Goal: Task Accomplishment & Management: Manage account settings

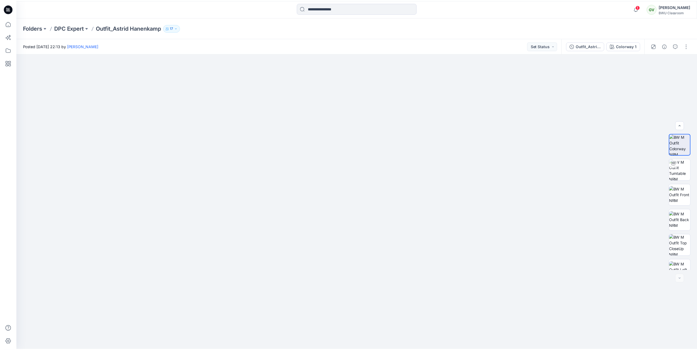
scroll to position [61, 0]
click at [72, 29] on p "DPC Expert" at bounding box center [69, 28] width 30 height 8
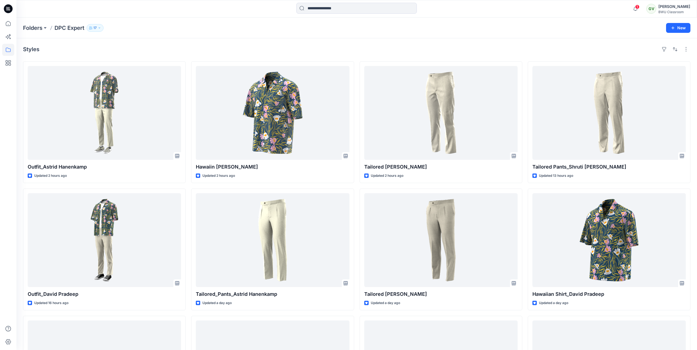
click at [10, 11] on icon at bounding box center [8, 8] width 9 height 9
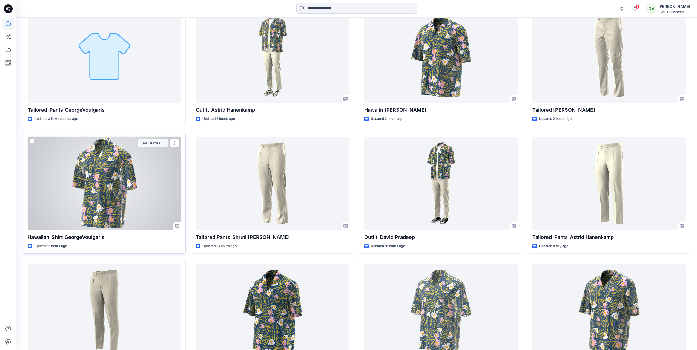
scroll to position [82, 0]
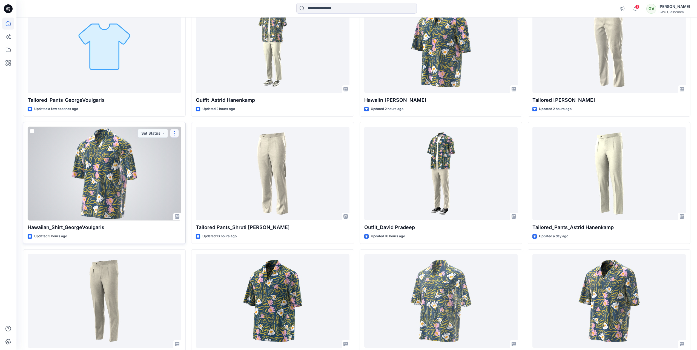
click at [174, 133] on button "button" at bounding box center [174, 133] width 9 height 9
click at [199, 167] on p "Duplicate to..." at bounding box center [193, 166] width 25 height 6
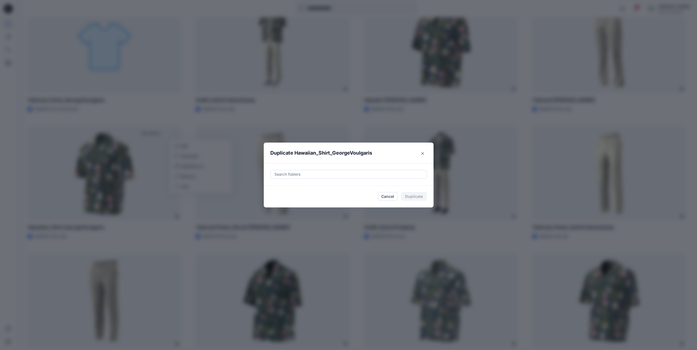
click at [300, 176] on div at bounding box center [348, 174] width 149 height 7
click at [299, 200] on p "DPC Expert" at bounding box center [294, 201] width 21 height 7
click at [341, 159] on header "Duplicate Hawaiian_Shirt_GeorgeVoulgaris" at bounding box center [343, 153] width 159 height 21
click at [411, 197] on button "Duplicate" at bounding box center [414, 196] width 26 height 9
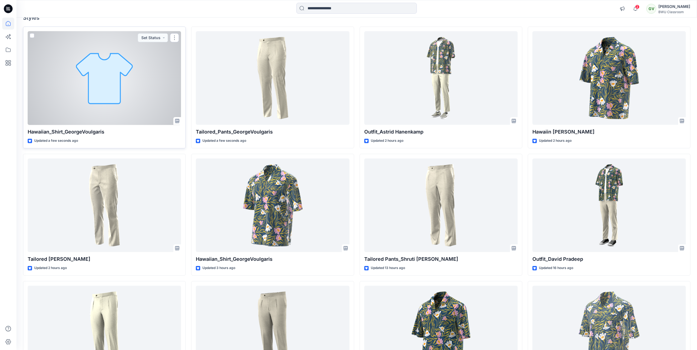
scroll to position [55, 0]
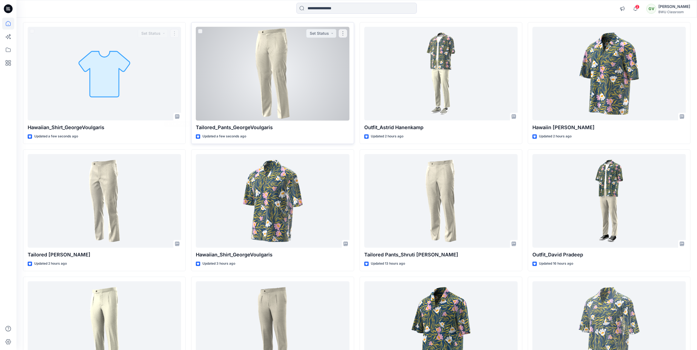
click at [249, 95] on div at bounding box center [272, 74] width 153 height 94
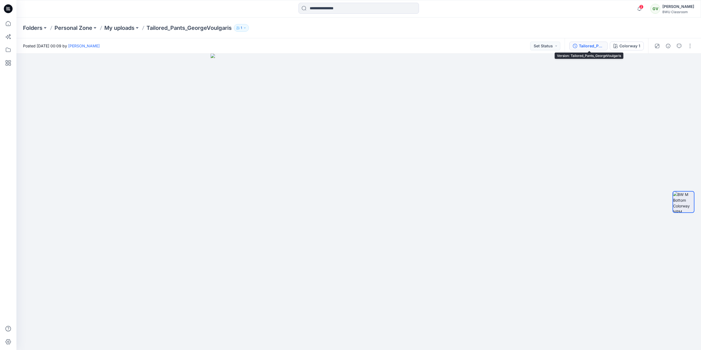
click at [597, 49] on div "Tailored_Pants_GeorgeVoulgaris" at bounding box center [591, 46] width 25 height 6
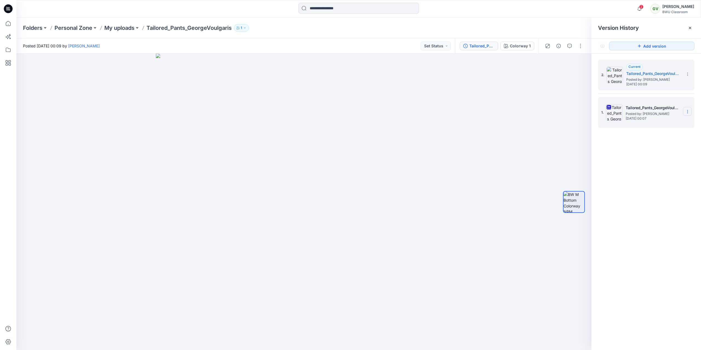
click at [688, 113] on icon at bounding box center [687, 111] width 4 height 4
click at [661, 169] on span "Delete Version" at bounding box center [650, 168] width 26 height 7
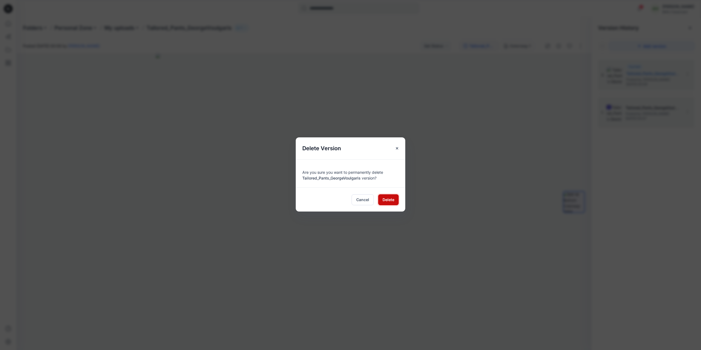
click at [390, 202] on span "Delete" at bounding box center [388, 200] width 12 height 6
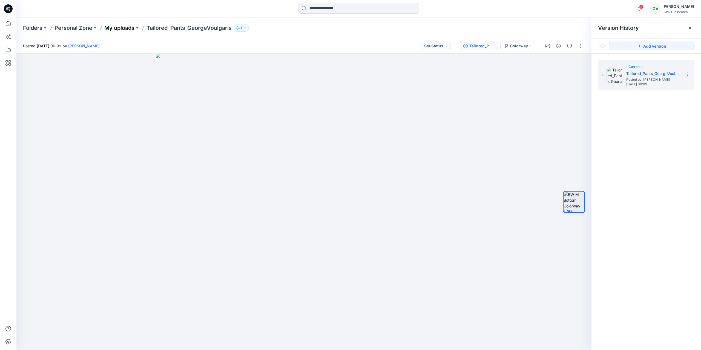
click at [126, 28] on p "My uploads" at bounding box center [119, 28] width 30 height 8
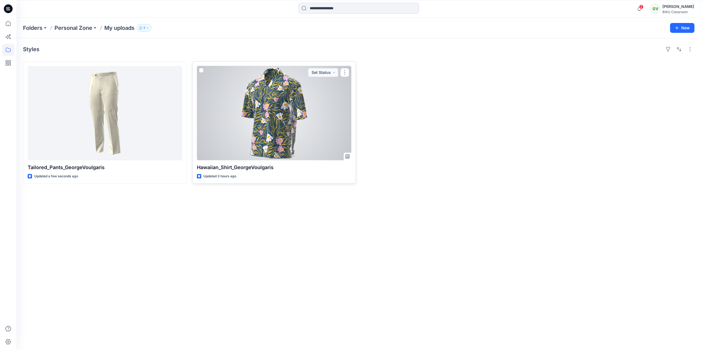
click at [259, 121] on div at bounding box center [274, 113] width 154 height 94
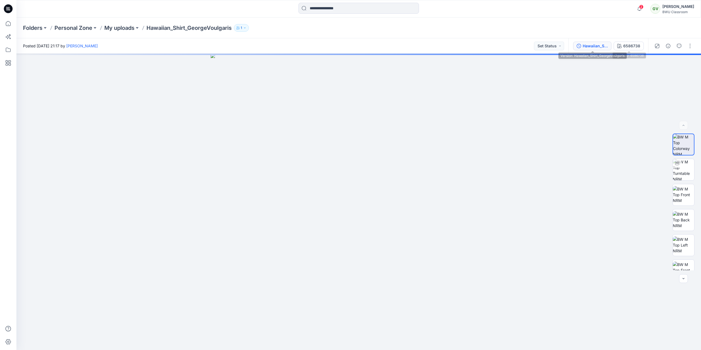
click at [596, 45] on div "Hawaiian_Shirt_GeorgeVoulgaris" at bounding box center [595, 46] width 25 height 6
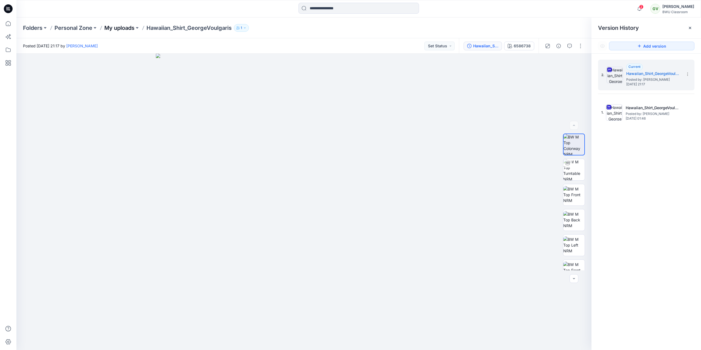
click at [134, 28] on p "My uploads" at bounding box center [119, 28] width 30 height 8
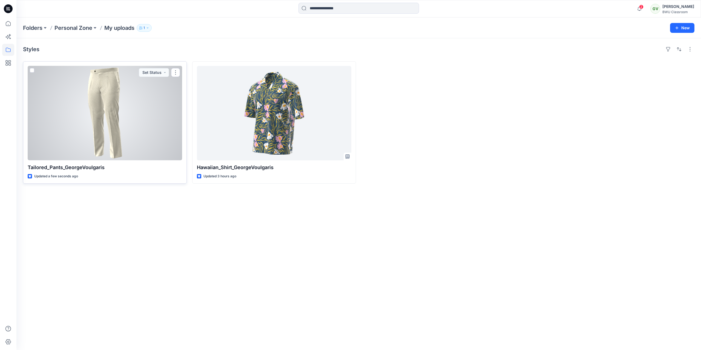
click at [122, 77] on div at bounding box center [105, 113] width 154 height 94
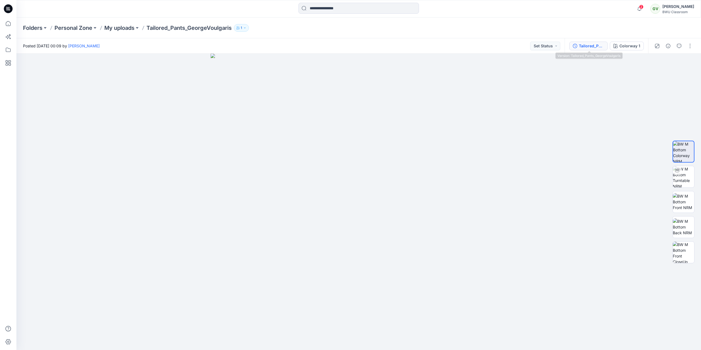
click at [584, 47] on div "Tailored_Pants_GeorgeVoulgaris" at bounding box center [591, 46] width 25 height 6
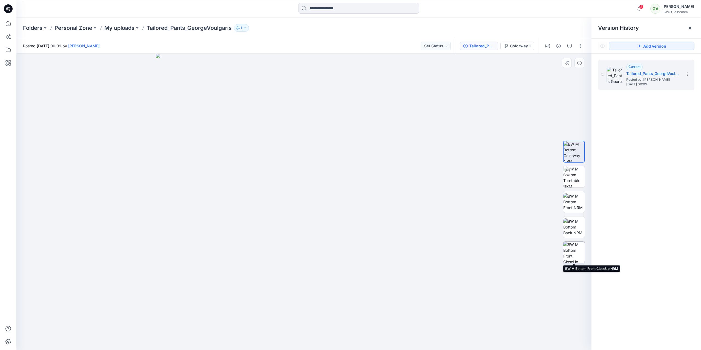
click at [576, 247] on img at bounding box center [573, 252] width 21 height 21
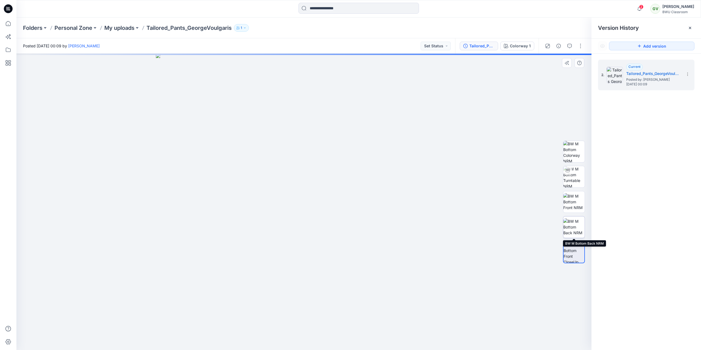
click at [573, 225] on img at bounding box center [573, 226] width 21 height 17
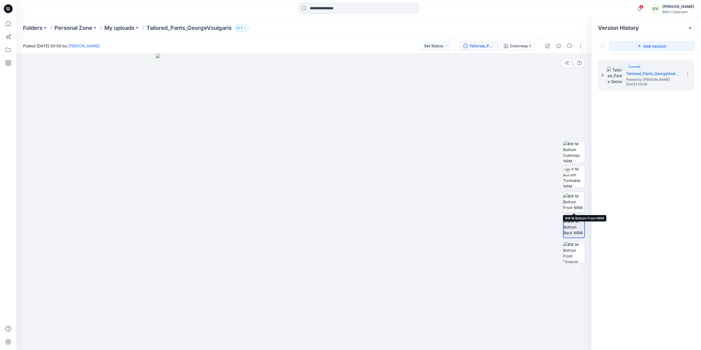
click at [576, 204] on img at bounding box center [573, 201] width 21 height 17
click at [576, 180] on img at bounding box center [573, 176] width 21 height 21
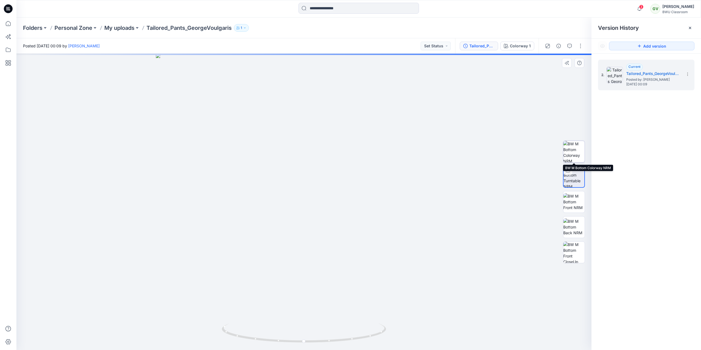
click at [576, 157] on img at bounding box center [573, 151] width 21 height 21
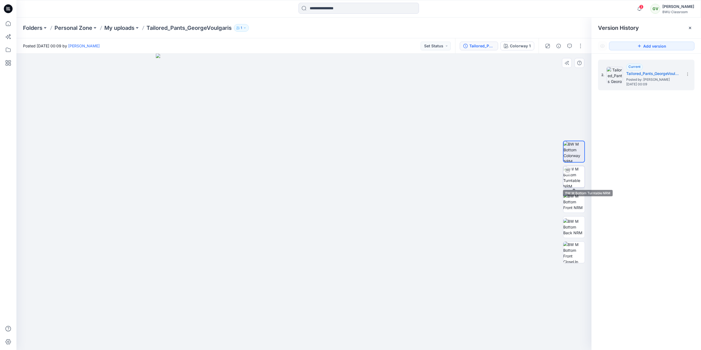
click at [577, 173] on img at bounding box center [573, 176] width 21 height 21
click at [577, 155] on img at bounding box center [573, 151] width 21 height 21
click at [578, 202] on img at bounding box center [573, 201] width 21 height 17
click at [578, 227] on img at bounding box center [573, 226] width 21 height 17
click at [574, 244] on img at bounding box center [573, 252] width 21 height 21
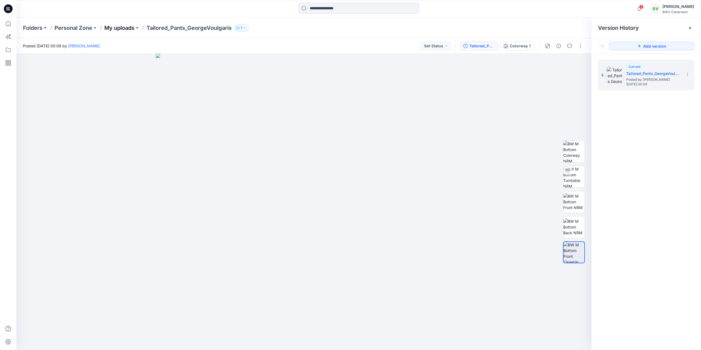
click at [115, 25] on p "My uploads" at bounding box center [119, 28] width 30 height 8
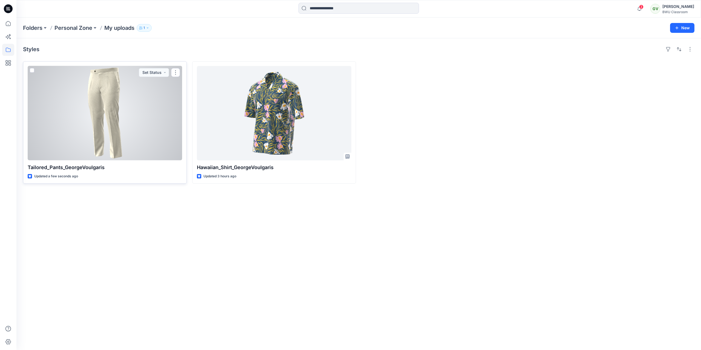
click at [137, 125] on div at bounding box center [105, 113] width 154 height 94
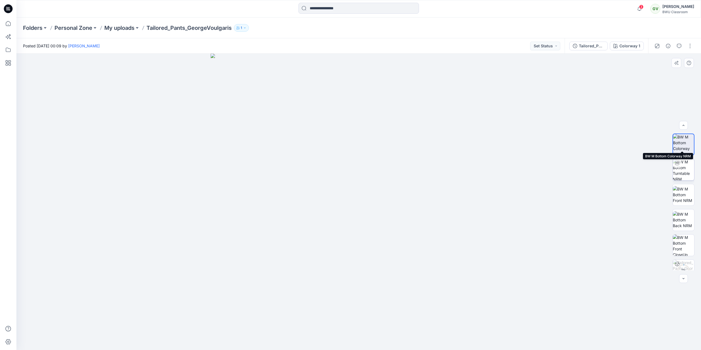
scroll to position [11, 0]
click at [635, 45] on div "Colorway 1" at bounding box center [629, 46] width 21 height 6
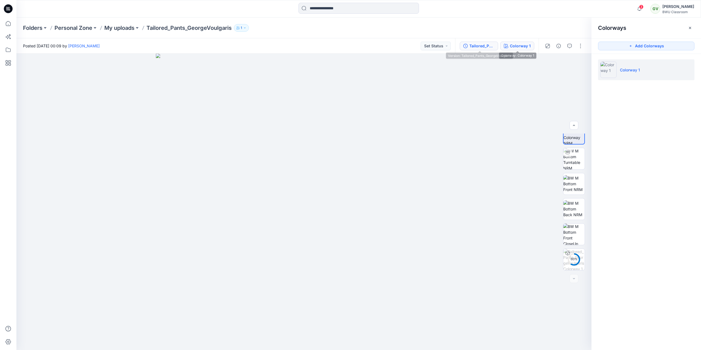
click at [485, 45] on div "Tailored_Pants_GeorgeVoulgaris" at bounding box center [481, 46] width 25 height 6
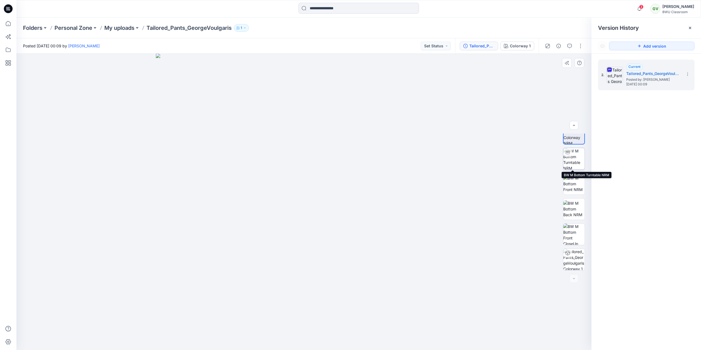
click at [574, 156] on img at bounding box center [573, 158] width 21 height 21
drag, startPoint x: 330, startPoint y: 131, endPoint x: 343, endPoint y: 132, distance: 13.7
click at [342, 132] on div at bounding box center [303, 202] width 575 height 296
drag, startPoint x: 349, startPoint y: 132, endPoint x: 205, endPoint y: 138, distance: 143.8
click at [204, 139] on div at bounding box center [303, 202] width 575 height 296
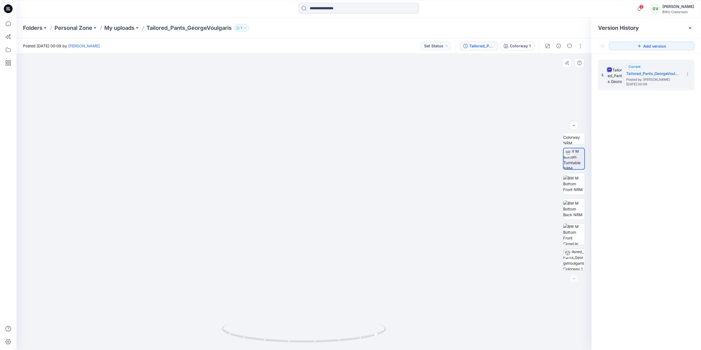
drag, startPoint x: 283, startPoint y: 169, endPoint x: 280, endPoint y: 312, distance: 142.6
click at [356, 92] on img at bounding box center [303, 202] width 307 height 298
drag, startPoint x: 308, startPoint y: 105, endPoint x: 281, endPoint y: 106, distance: 27.1
click at [281, 106] on img at bounding box center [303, 201] width 307 height 298
drag, startPoint x: 329, startPoint y: 124, endPoint x: 305, endPoint y: 125, distance: 24.1
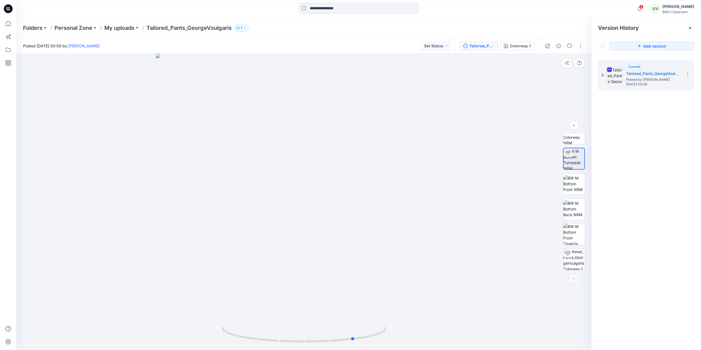
click at [305, 125] on div at bounding box center [303, 202] width 575 height 296
click at [318, 129] on div at bounding box center [303, 202] width 575 height 296
click at [227, 119] on div at bounding box center [303, 202] width 575 height 296
drag, startPoint x: 329, startPoint y: 133, endPoint x: 264, endPoint y: 136, distance: 65.8
click at [264, 136] on div at bounding box center [303, 202] width 575 height 296
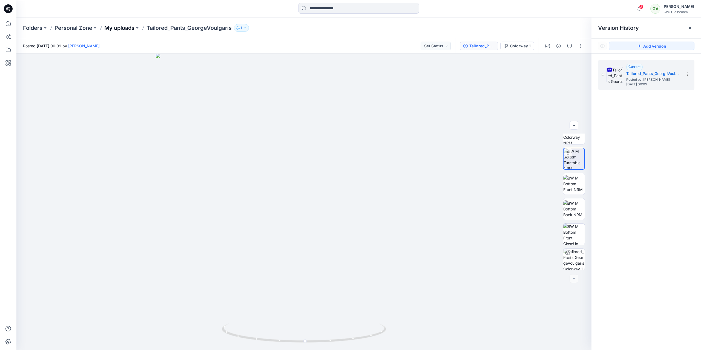
click at [133, 29] on p "My uploads" at bounding box center [119, 28] width 30 height 8
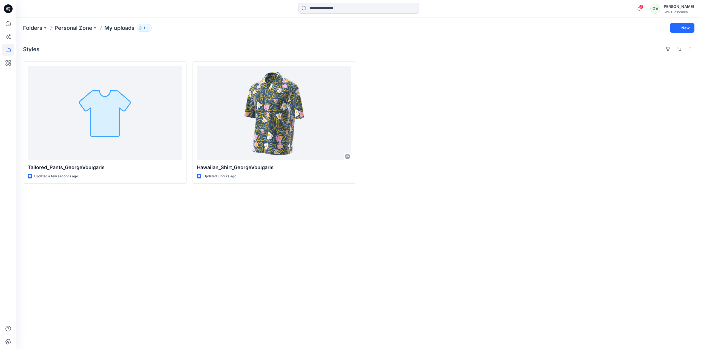
click at [639, 5] on icon "button" at bounding box center [639, 8] width 10 height 11
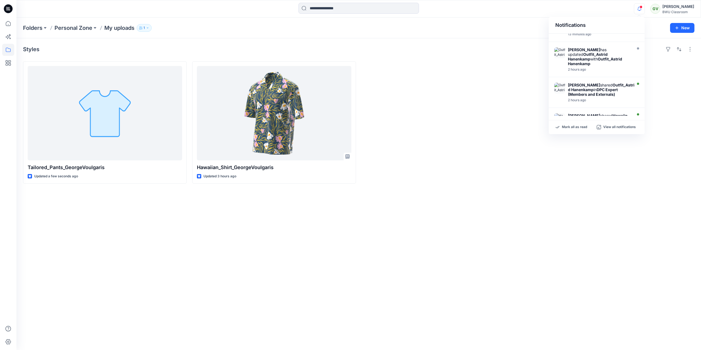
scroll to position [82, 0]
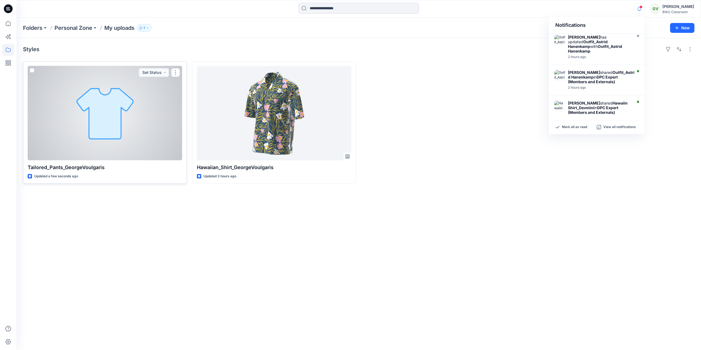
click at [126, 111] on div at bounding box center [105, 113] width 154 height 94
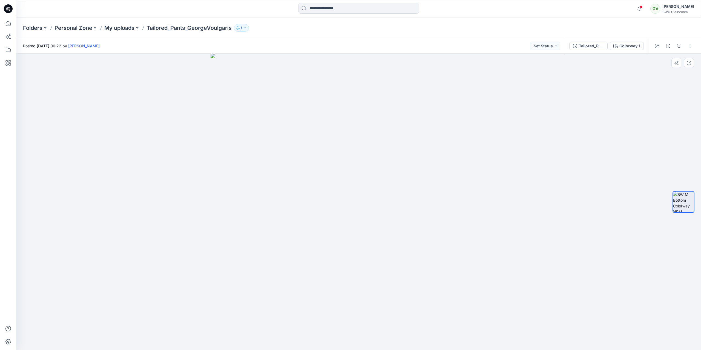
drag, startPoint x: 371, startPoint y: 122, endPoint x: 412, endPoint y: 123, distance: 40.8
click at [411, 123] on img at bounding box center [359, 202] width 296 height 296
click at [413, 123] on img at bounding box center [359, 202] width 296 height 296
click at [10, 10] on icon at bounding box center [9, 10] width 2 height 0
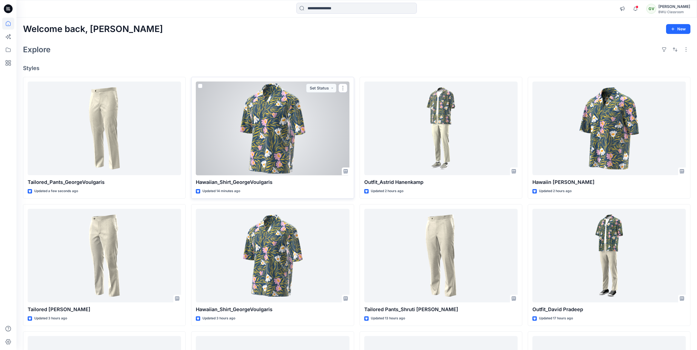
click at [319, 114] on div at bounding box center [272, 129] width 153 height 94
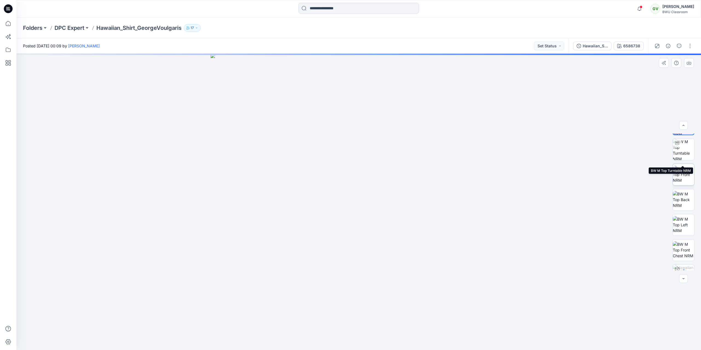
scroll to position [36, 0]
click at [601, 45] on div "Hawaiian_Shirt_GeorgeVoulgaris" at bounding box center [595, 46] width 25 height 6
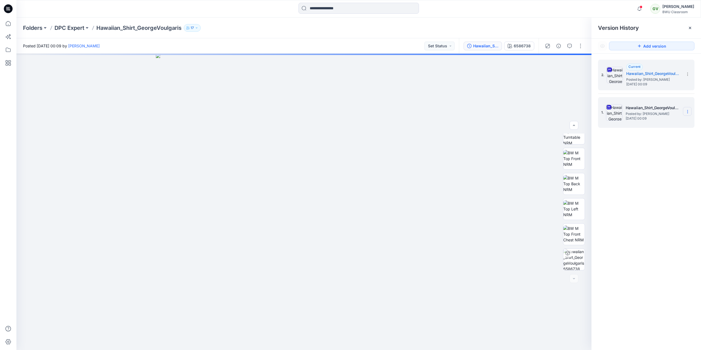
click at [688, 111] on icon at bounding box center [687, 111] width 4 height 4
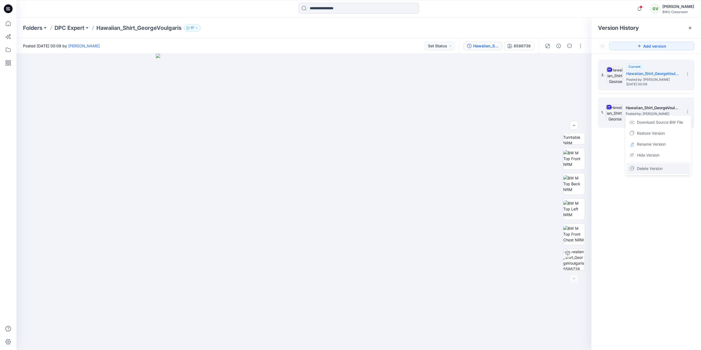
click at [656, 167] on span "Delete Version" at bounding box center [650, 168] width 26 height 7
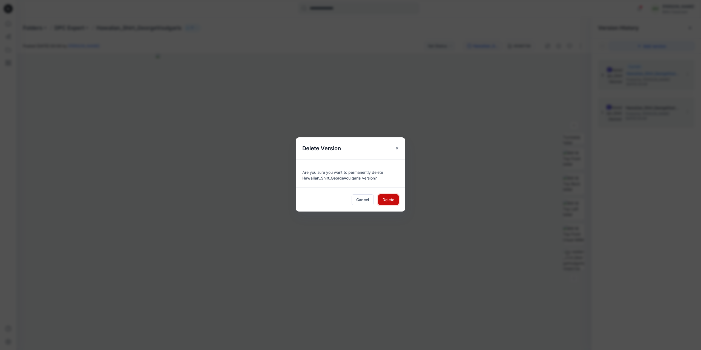
click at [389, 199] on span "Delete" at bounding box center [388, 200] width 12 height 6
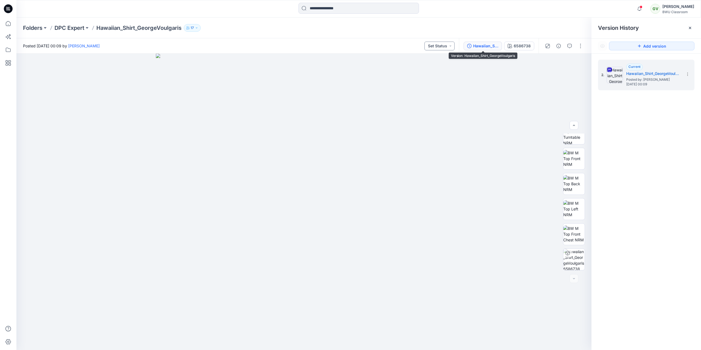
click at [439, 44] on button "Set Status" at bounding box center [439, 46] width 30 height 9
click at [423, 107] on p "Review" at bounding box center [423, 107] width 13 height 7
click at [84, 27] on p "DPC Expert" at bounding box center [69, 28] width 30 height 8
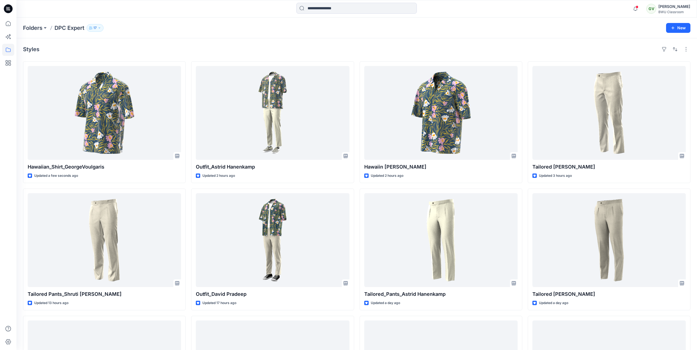
click at [5, 8] on icon at bounding box center [8, 8] width 9 height 9
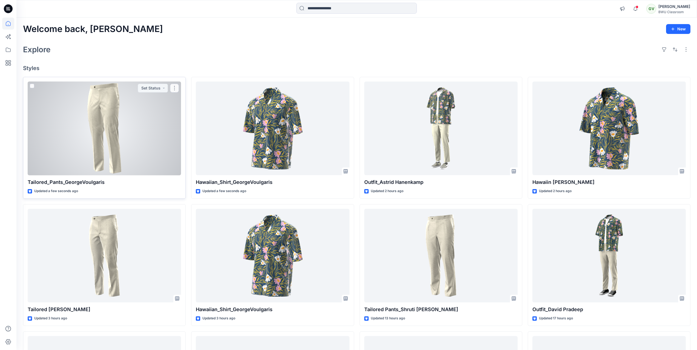
click at [113, 127] on div at bounding box center [104, 129] width 153 height 94
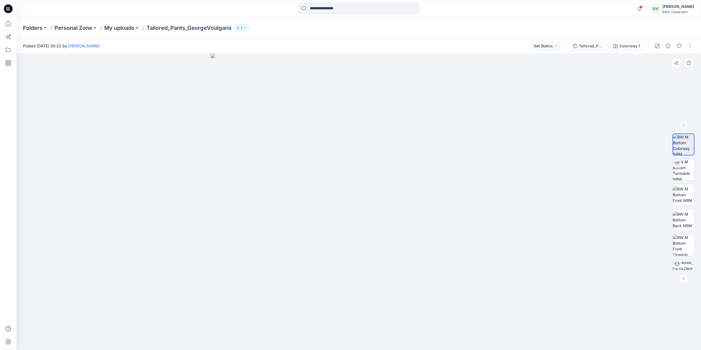
drag, startPoint x: 371, startPoint y: 134, endPoint x: 429, endPoint y: 132, distance: 57.8
click at [429, 132] on img at bounding box center [359, 202] width 296 height 296
click at [681, 171] on img at bounding box center [683, 169] width 21 height 21
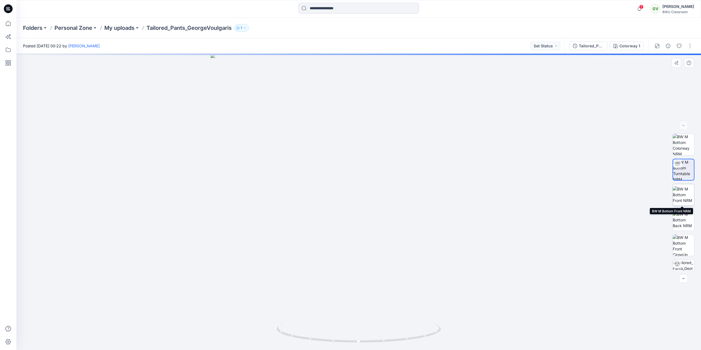
click at [682, 193] on img at bounding box center [683, 194] width 21 height 17
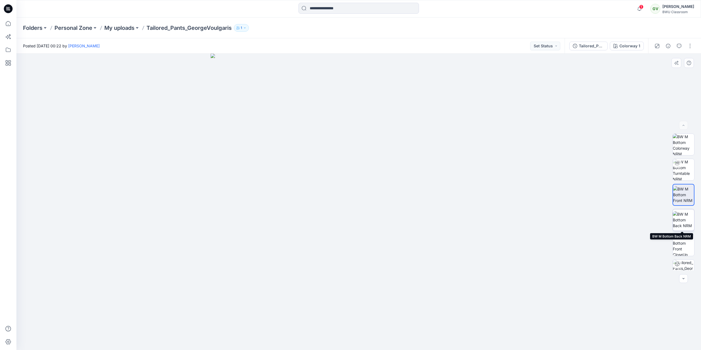
click at [682, 216] on img at bounding box center [683, 219] width 21 height 17
click at [680, 243] on img at bounding box center [683, 245] width 21 height 21
click at [682, 265] on img at bounding box center [683, 270] width 21 height 21
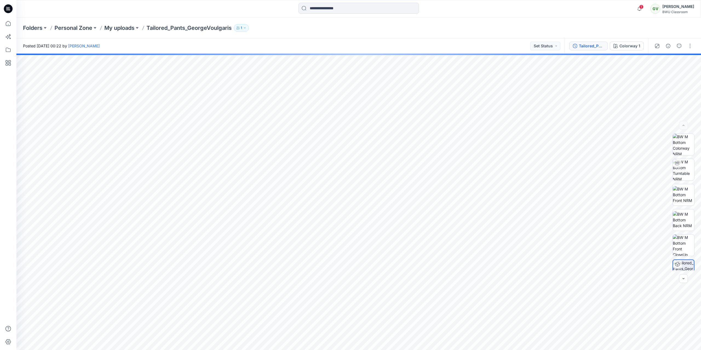
click at [588, 45] on div "Tailored_Pants_GeorgeVoulgaris" at bounding box center [591, 46] width 25 height 6
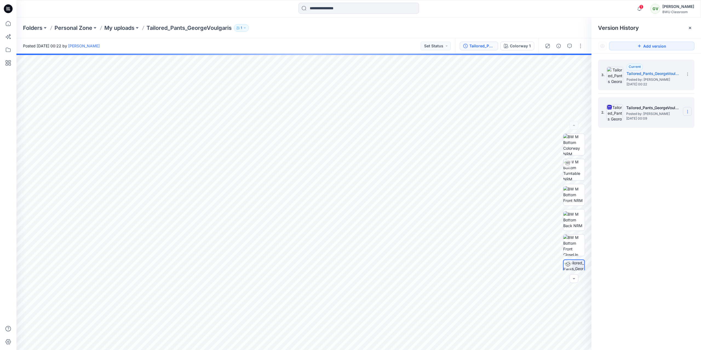
click at [686, 112] on icon at bounding box center [687, 111] width 4 height 4
click at [571, 170] on img at bounding box center [573, 169] width 21 height 21
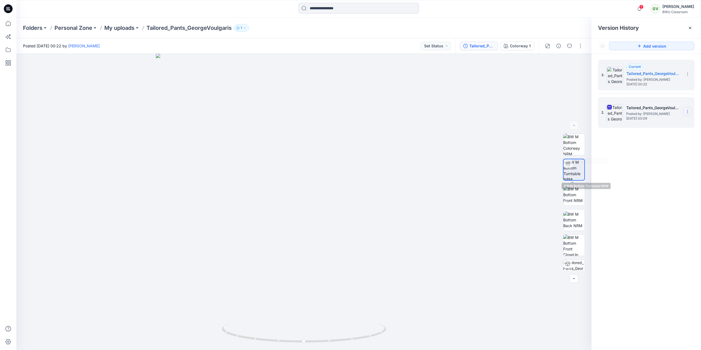
click at [687, 111] on icon at bounding box center [687, 111] width 4 height 4
click at [651, 168] on span "Delete Version" at bounding box center [650, 168] width 26 height 7
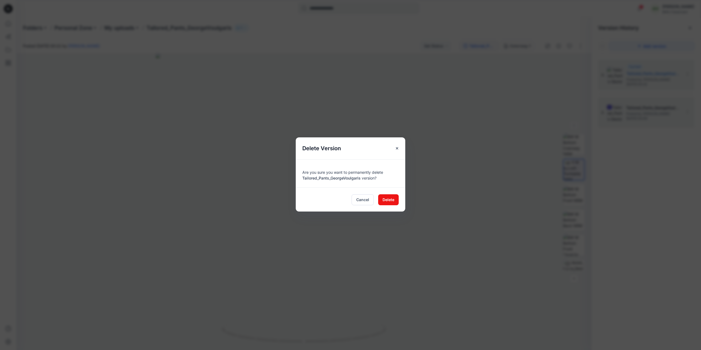
click at [646, 167] on div "Delete Version Are you sure you want to permanently delete Tailored_Pants_Georg…" at bounding box center [350, 175] width 701 height 350
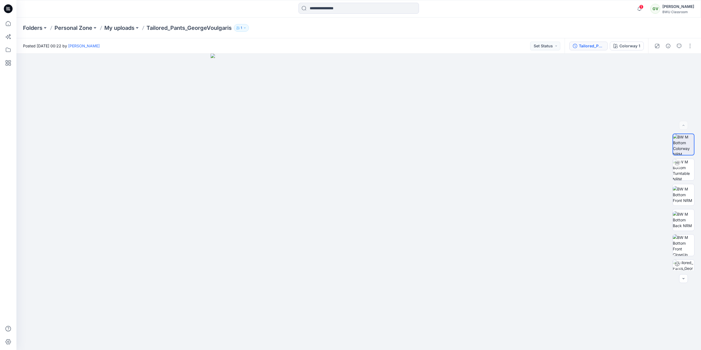
click at [581, 45] on div "Tailored_Pants_GeorgeVoulgaris" at bounding box center [591, 46] width 25 height 6
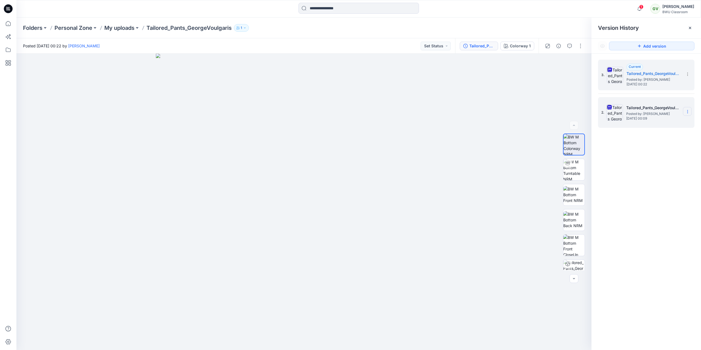
click at [687, 111] on icon at bounding box center [687, 110] width 0 height 0
click at [660, 170] on span "Delete Version" at bounding box center [650, 168] width 26 height 7
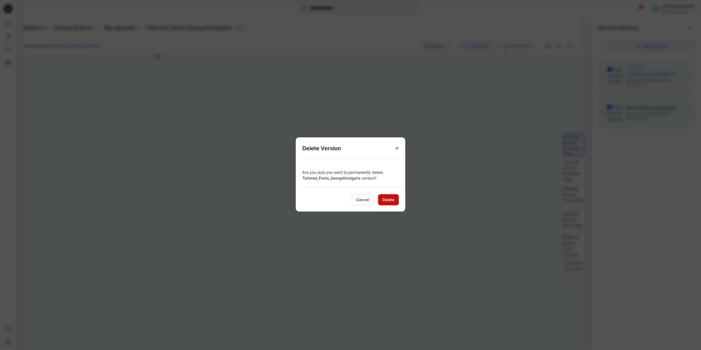
click at [388, 204] on button "Delete" at bounding box center [388, 199] width 21 height 11
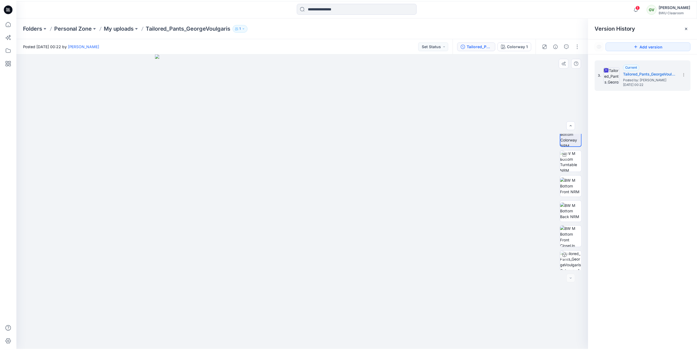
scroll to position [11, 0]
click at [685, 72] on icon at bounding box center [687, 74] width 4 height 4
drag, startPoint x: 636, startPoint y: 195, endPoint x: 283, endPoint y: 71, distance: 373.5
click at [635, 193] on div "3. Current Tailored_Pants_GeorgeVoulgaris Posted by: George Voulgaris Thursday,…" at bounding box center [645, 206] width 109 height 304
click at [239, 27] on icon "button" at bounding box center [238, 27] width 1 height 1
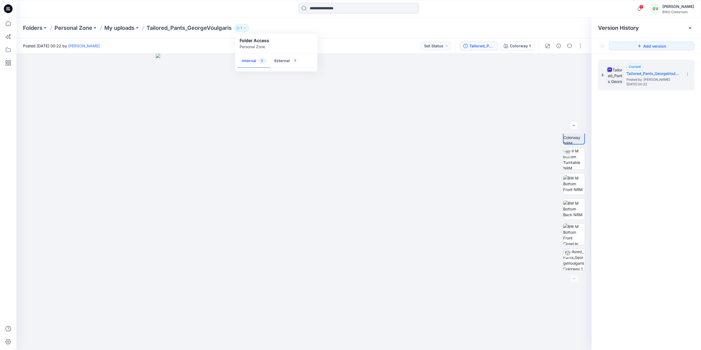
click at [275, 25] on div "Folders Personal Zone My uploads Tailored_Pants_GeorgeVoulgaris 1 Folder Access…" at bounding box center [337, 28] width 628 height 8
click at [579, 45] on button "button" at bounding box center [580, 46] width 9 height 9
click at [550, 106] on p "Duplicate to..." at bounding box center [554, 105] width 25 height 6
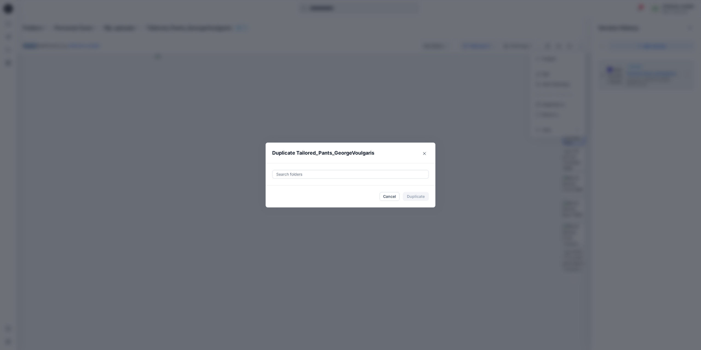
click at [320, 175] on div at bounding box center [350, 174] width 149 height 7
click at [295, 200] on p "DPC Expert" at bounding box center [296, 201] width 21 height 7
click at [398, 158] on header "Duplicate Tailored_Pants_GeorgeVoulgaris" at bounding box center [345, 153] width 159 height 21
click at [418, 198] on button "Duplicate" at bounding box center [416, 196] width 26 height 9
click at [421, 194] on button "Close" at bounding box center [420, 196] width 18 height 9
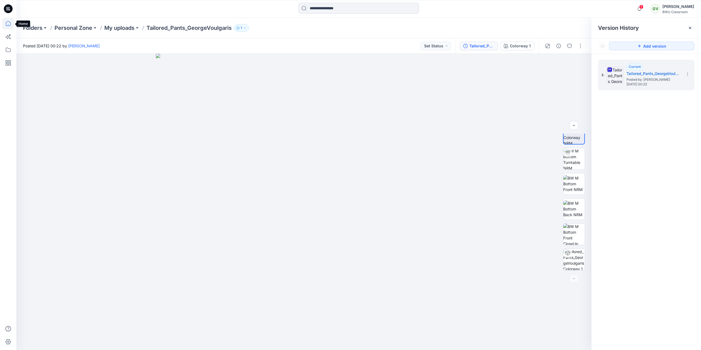
click at [11, 25] on icon at bounding box center [8, 24] width 12 height 12
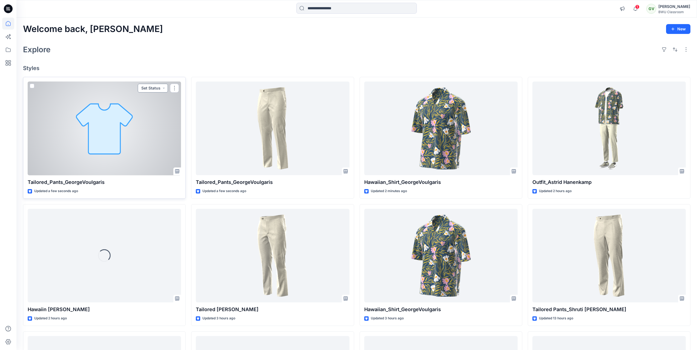
click at [161, 90] on button "Set Status" at bounding box center [153, 88] width 30 height 9
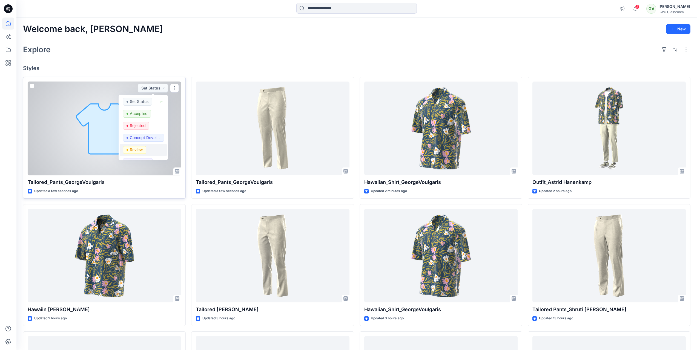
click at [138, 149] on p "Review" at bounding box center [136, 149] width 13 height 7
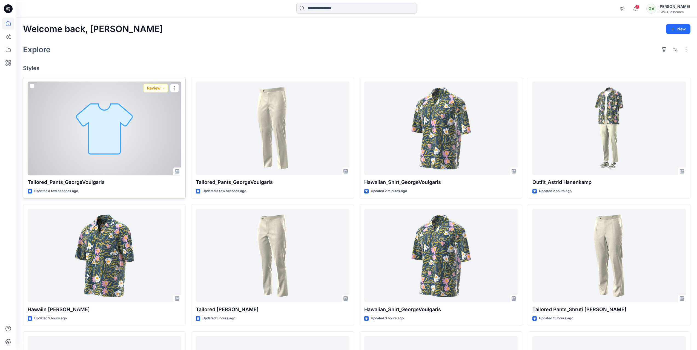
click at [138, 125] on div at bounding box center [104, 129] width 153 height 94
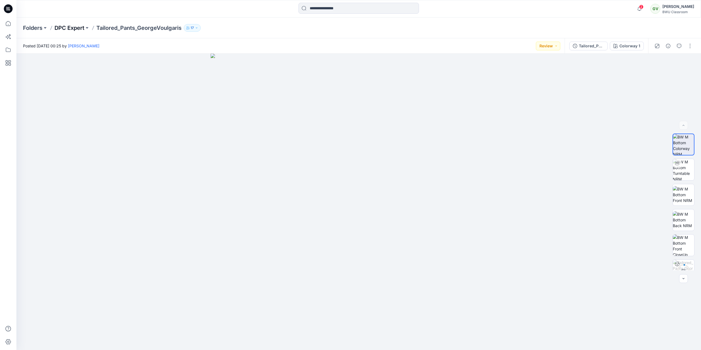
click at [83, 31] on p "DPC Expert" at bounding box center [69, 28] width 30 height 8
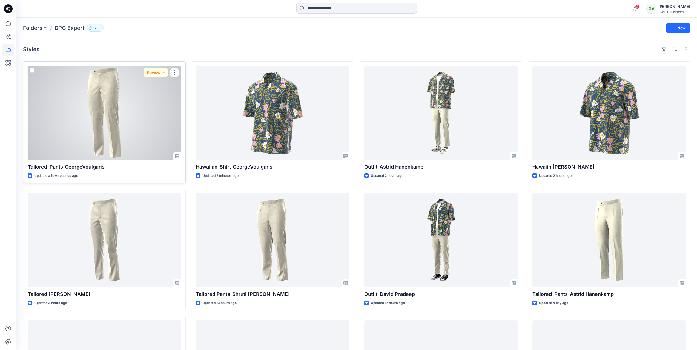
click at [114, 111] on div at bounding box center [104, 113] width 153 height 94
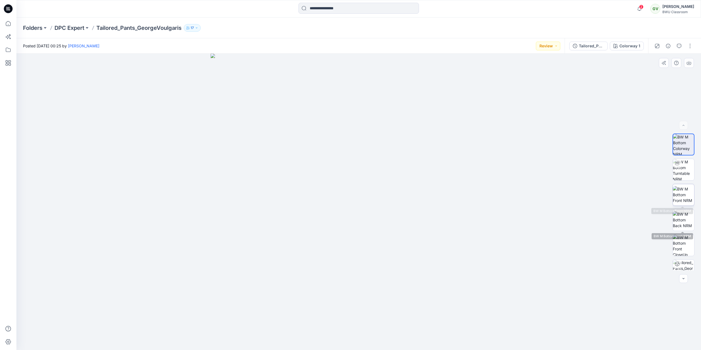
click at [682, 195] on img at bounding box center [683, 194] width 21 height 17
click at [681, 224] on img at bounding box center [683, 219] width 21 height 17
click at [682, 247] on img at bounding box center [683, 245] width 21 height 21
click at [687, 194] on img at bounding box center [683, 194] width 21 height 17
click at [688, 217] on img at bounding box center [683, 219] width 21 height 17
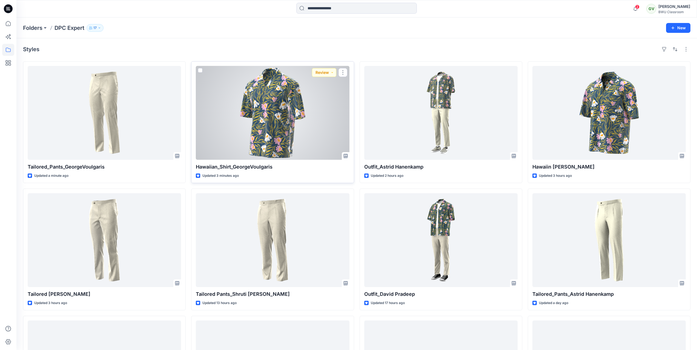
click at [276, 90] on div at bounding box center [272, 113] width 153 height 94
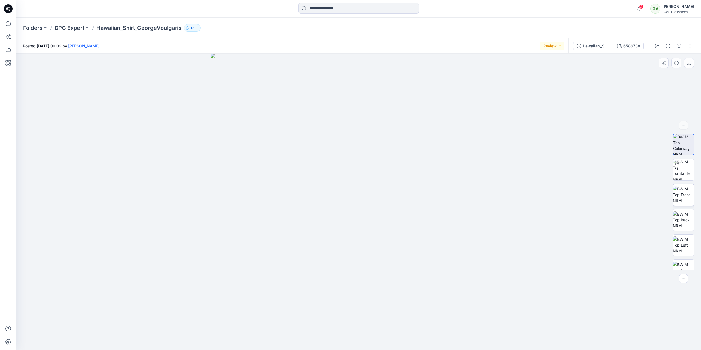
click at [688, 195] on img at bounding box center [683, 194] width 21 height 17
click at [551, 44] on button "Review" at bounding box center [552, 46] width 24 height 9
click at [602, 92] on div at bounding box center [358, 202] width 684 height 296
click at [76, 27] on p "DPC Expert" at bounding box center [69, 28] width 30 height 8
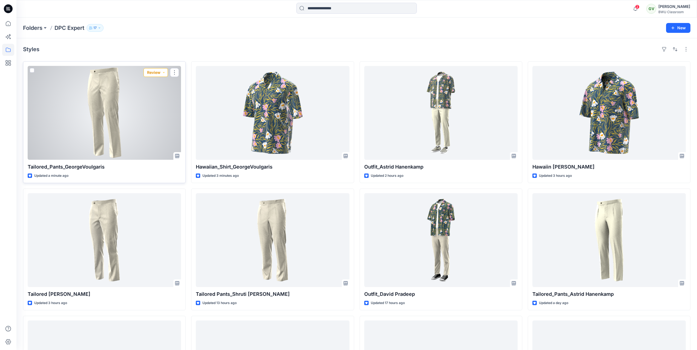
click at [158, 76] on button "Review" at bounding box center [155, 72] width 24 height 9
click at [143, 88] on p "Set Status" at bounding box center [139, 85] width 19 height 7
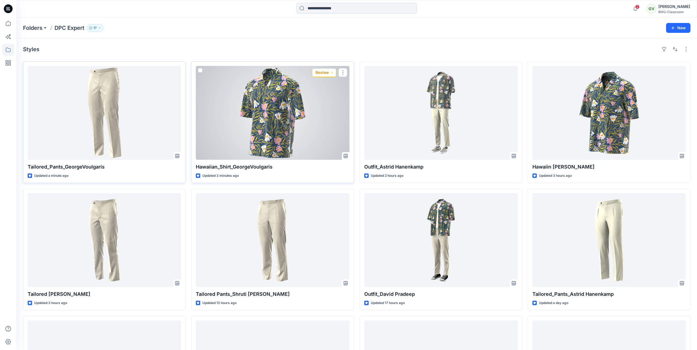
click at [321, 73] on button "Review" at bounding box center [324, 72] width 24 height 9
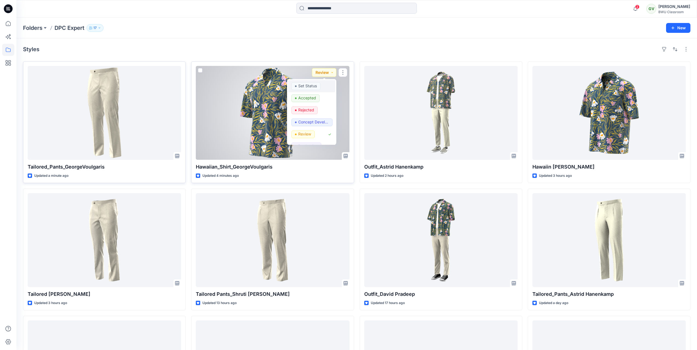
click at [305, 88] on p "Set Status" at bounding box center [307, 85] width 19 height 7
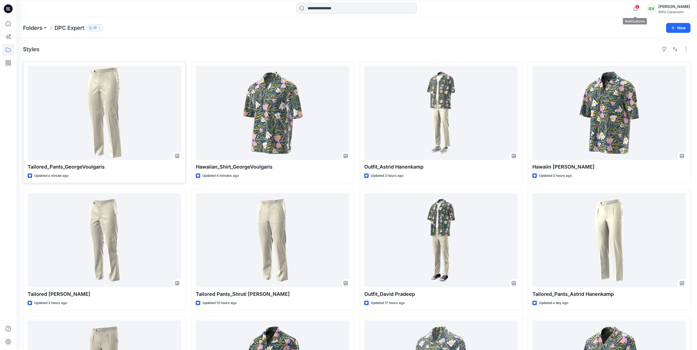
click at [638, 6] on span "2" at bounding box center [637, 7] width 4 height 4
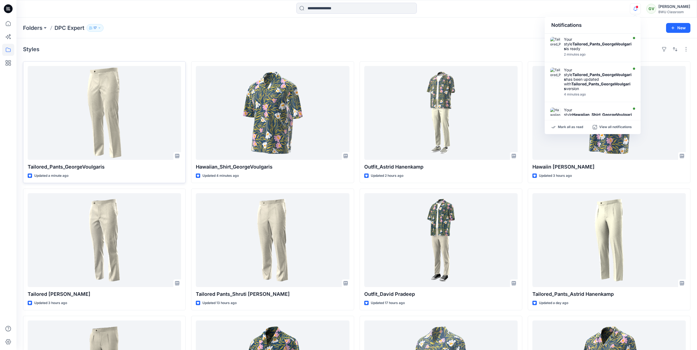
click at [637, 6] on span at bounding box center [636, 6] width 3 height 3
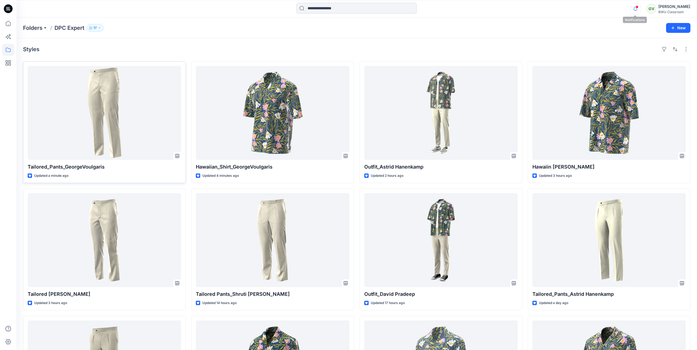
click at [635, 9] on icon "button" at bounding box center [635, 8] width 10 height 11
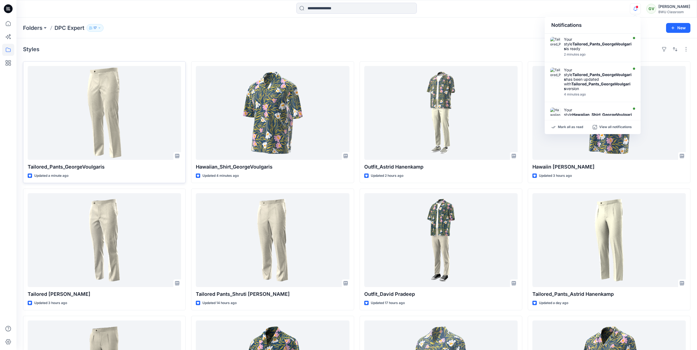
click at [635, 8] on icon "button" at bounding box center [635, 8] width 10 height 11
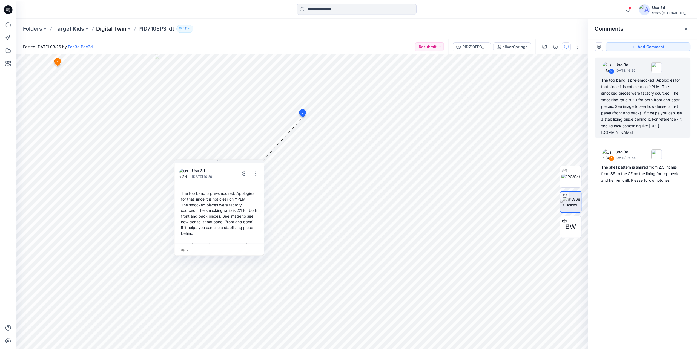
scroll to position [27, 0]
click at [5, 7] on icon at bounding box center [8, 8] width 9 height 9
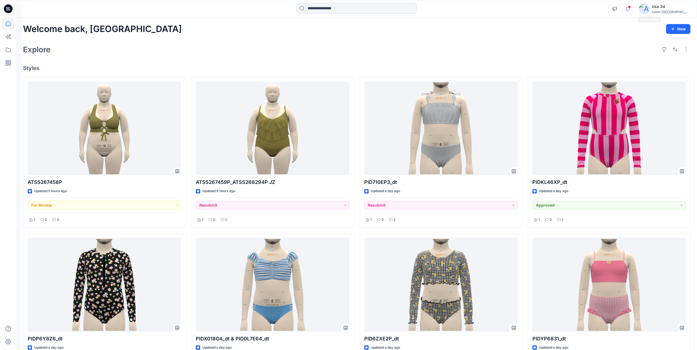
click at [633, 8] on icon "button" at bounding box center [627, 8] width 10 height 11
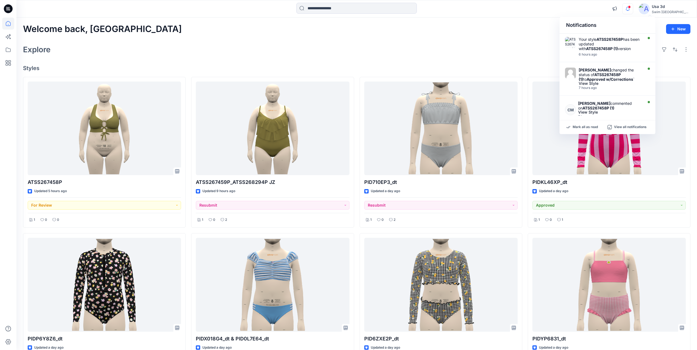
drag, startPoint x: 650, startPoint y: 8, endPoint x: 647, endPoint y: 9, distance: 3.2
click at [633, 8] on icon "button" at bounding box center [627, 8] width 10 height 11
